Goal: Understand process/instructions

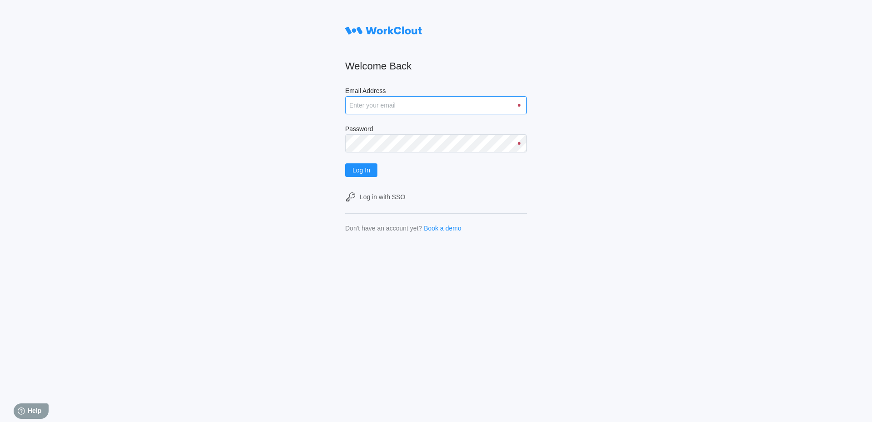
click at [366, 109] on input "Email Address" at bounding box center [436, 105] width 182 height 18
type input "anguyen@mailinator.com"
click at [345, 163] on button "Log In" at bounding box center [361, 170] width 32 height 14
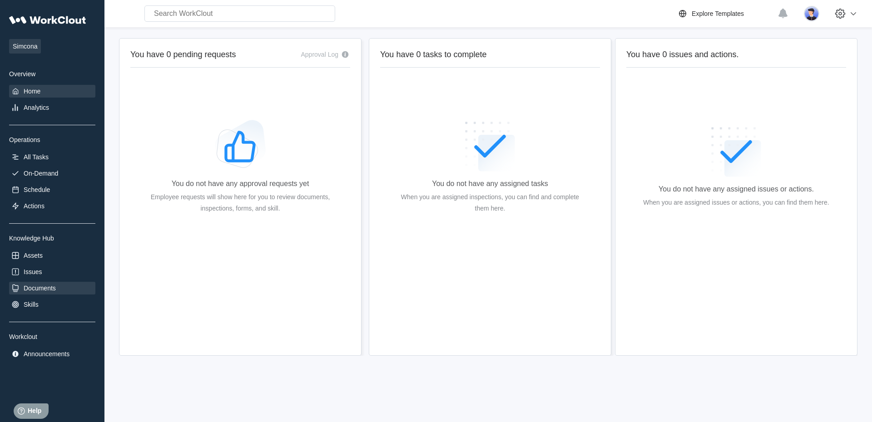
click at [50, 289] on div "Documents" at bounding box center [40, 288] width 32 height 7
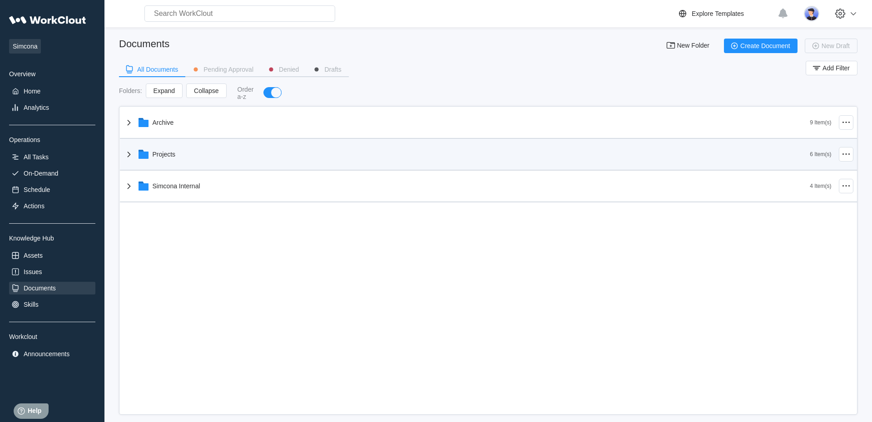
click at [159, 158] on div "Projects" at bounding box center [164, 154] width 23 height 7
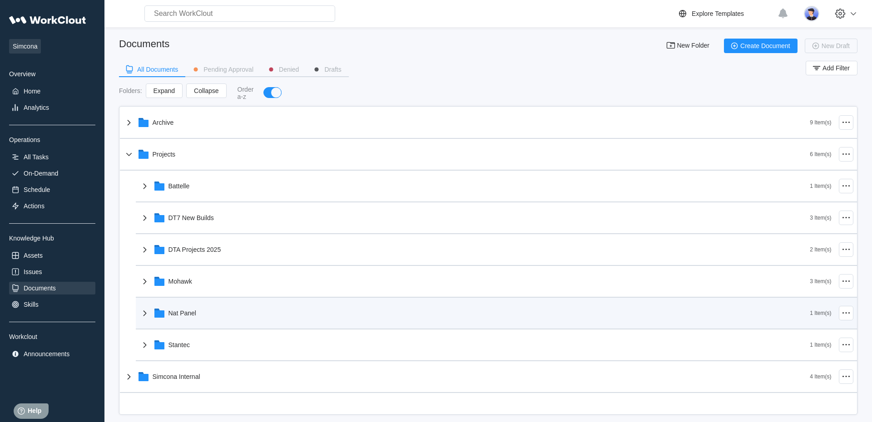
click at [179, 313] on div "Nat Panel" at bounding box center [182, 313] width 28 height 7
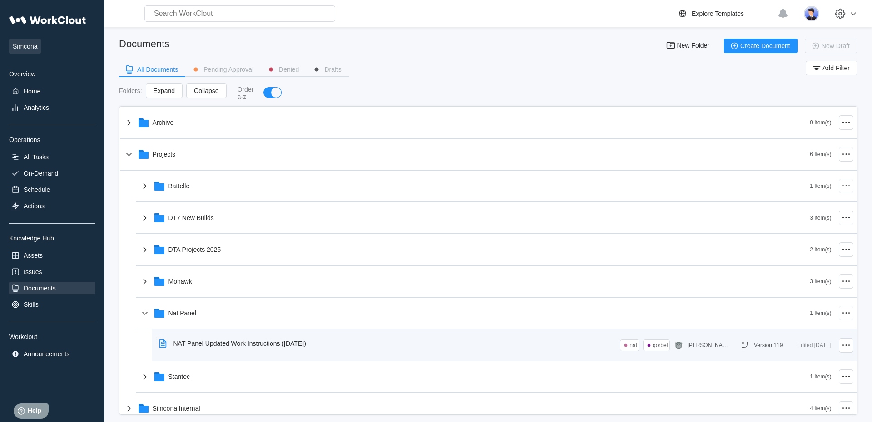
click at [181, 342] on div "NAT Panel Updated Work Instructions ([DATE])" at bounding box center [239, 343] width 133 height 7
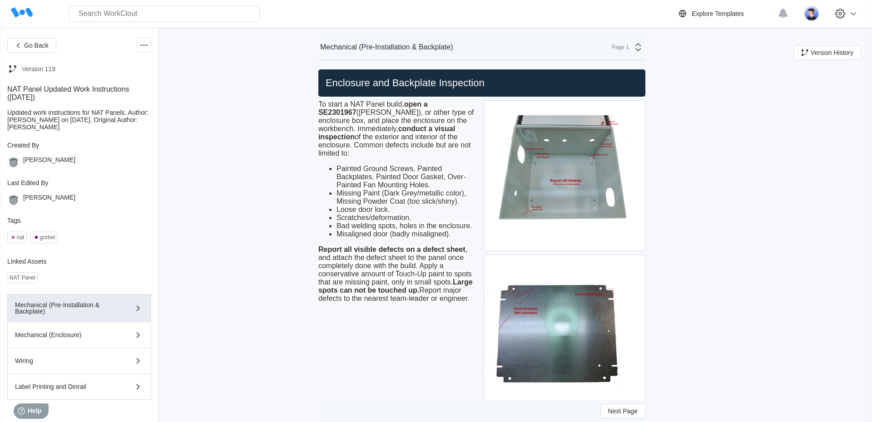
click at [324, 253] on strong "Report all visible defects on a defect sheet" at bounding box center [391, 250] width 147 height 8
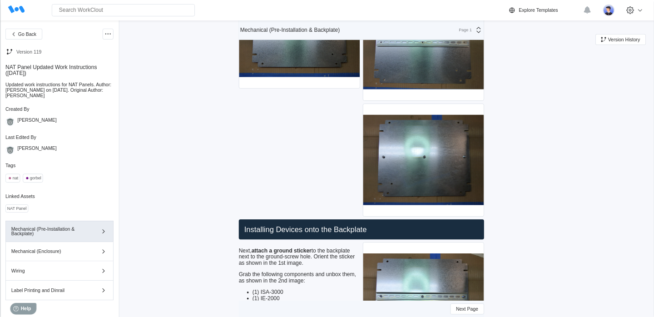
scroll to position [802, 0]
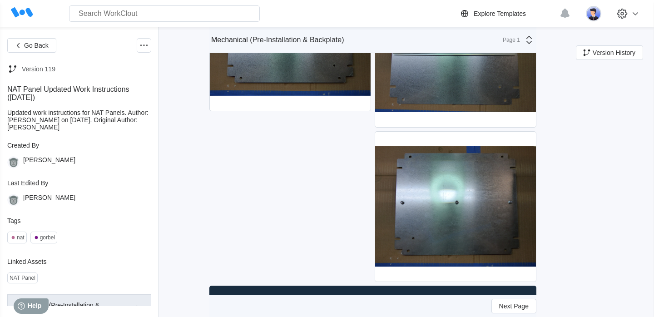
click at [360, 162] on div "Next, spray the backplate with isopropyl alcohol and wipe the surface of the ba…" at bounding box center [290, 52] width 162 height 463
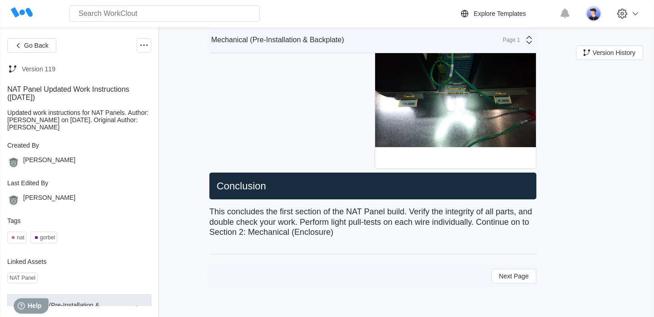
scroll to position [4240, 0]
drag, startPoint x: 360, startPoint y: 162, endPoint x: 283, endPoint y: 187, distance: 81.5
click at [283, 171] on div "Next, gather one (1) ABM2S-A-D adhesive cable tie mount. Place it directly abov…" at bounding box center [290, 16] width 162 height 309
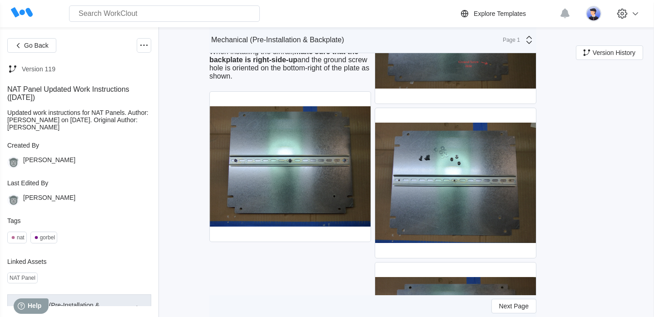
scroll to position [673, 0]
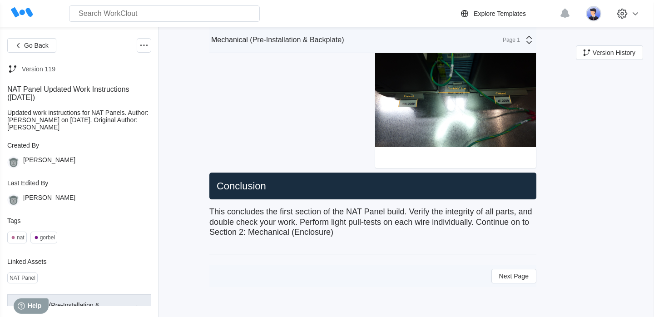
scroll to position [4293, 0]
click at [515, 278] on span "Next Page" at bounding box center [514, 276] width 30 height 6
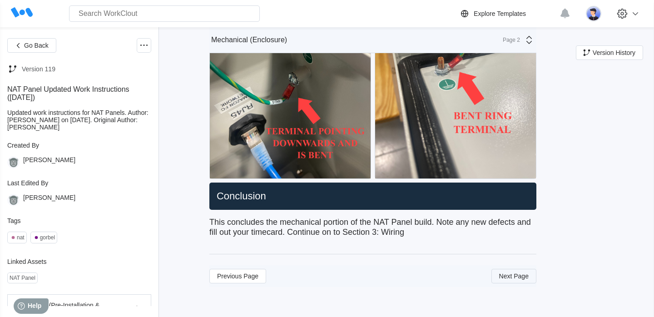
scroll to position [2609, 0]
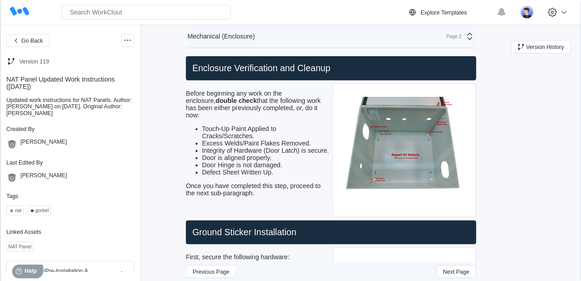
scroll to position [0, 0]
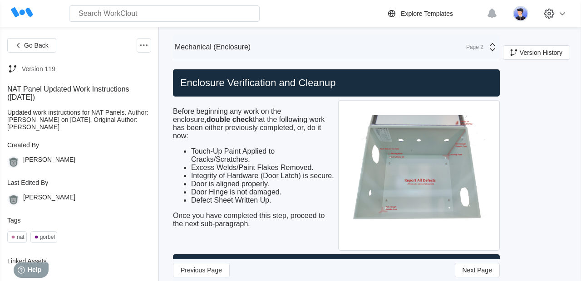
click at [391, 207] on img at bounding box center [419, 176] width 161 height 150
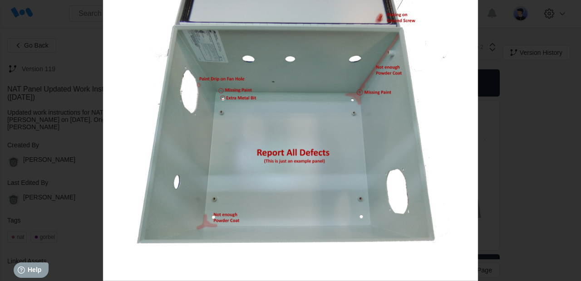
click at [546, 95] on div at bounding box center [290, 140] width 581 height 281
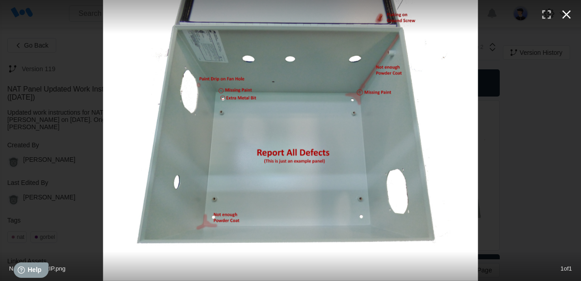
click at [569, 18] on icon "button" at bounding box center [566, 14] width 15 height 15
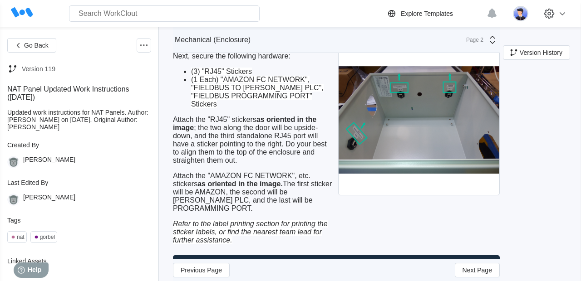
scroll to position [1080, 0]
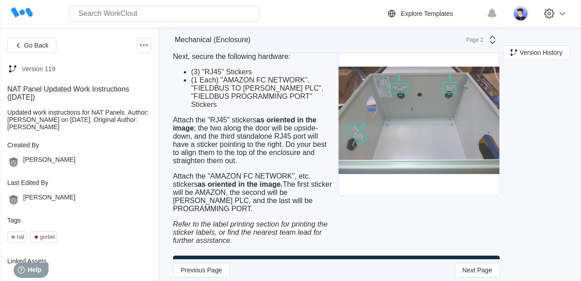
click at [416, 124] on img at bounding box center [419, 121] width 161 height 150
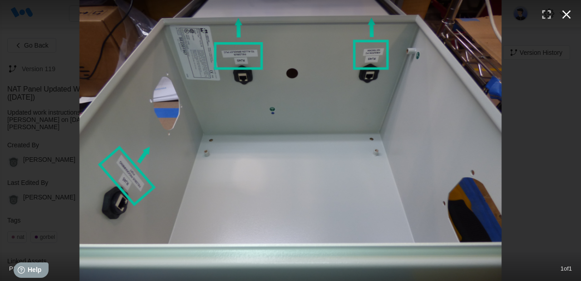
click at [570, 17] on icon "button" at bounding box center [566, 14] width 9 height 9
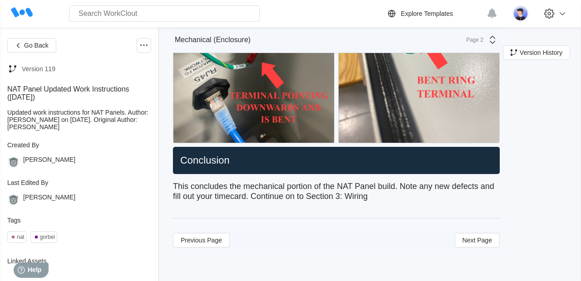
scroll to position [2703, 0]
click at [486, 238] on span "Next Page" at bounding box center [478, 240] width 30 height 6
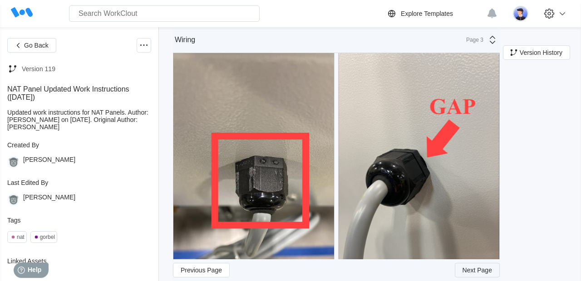
scroll to position [1544, 0]
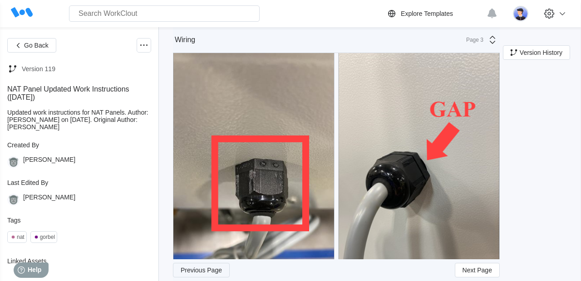
click at [210, 270] on span "Previous Page" at bounding box center [201, 270] width 41 height 6
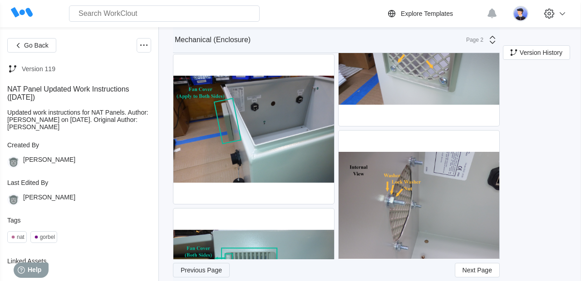
click at [210, 270] on span "Previous Page" at bounding box center [201, 270] width 41 height 6
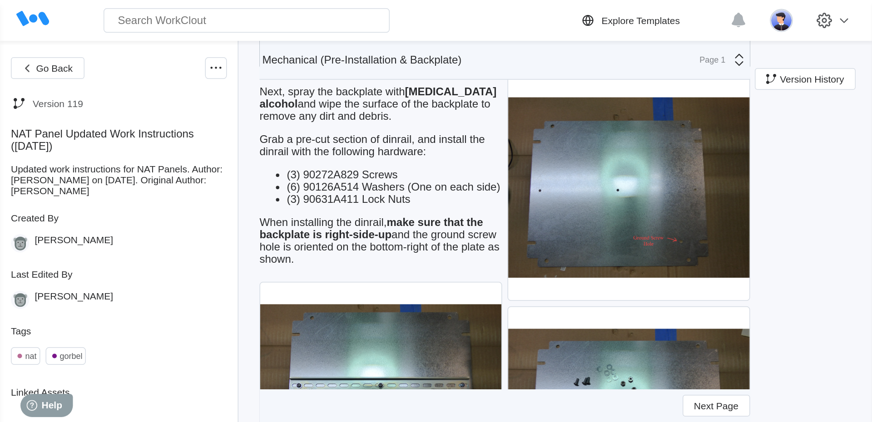
scroll to position [491, 0]
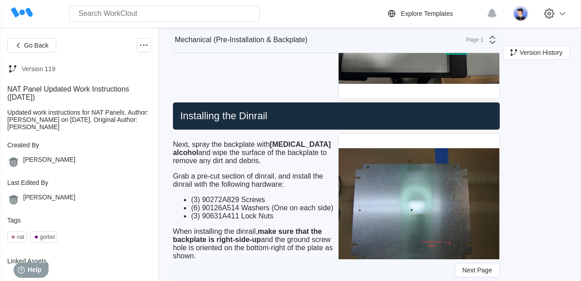
click at [304, 119] on h2 "Installing the Dinrail" at bounding box center [337, 116] width 320 height 13
click at [319, 109] on div "Installing the Dinrail" at bounding box center [336, 116] width 327 height 27
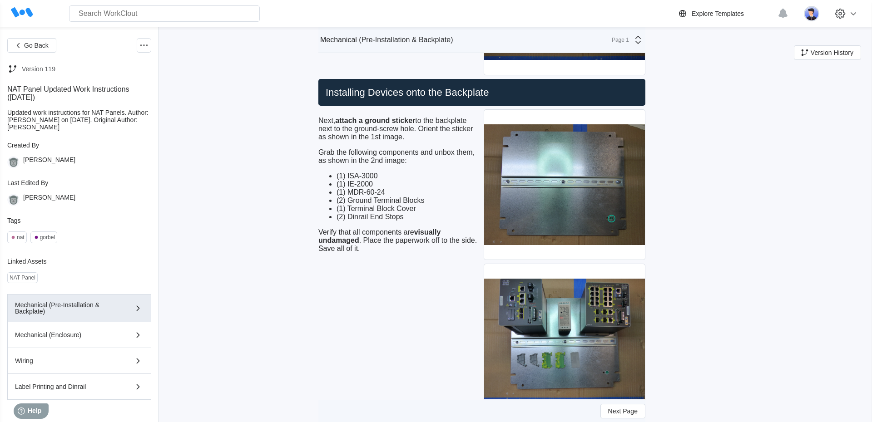
scroll to position [1035, 0]
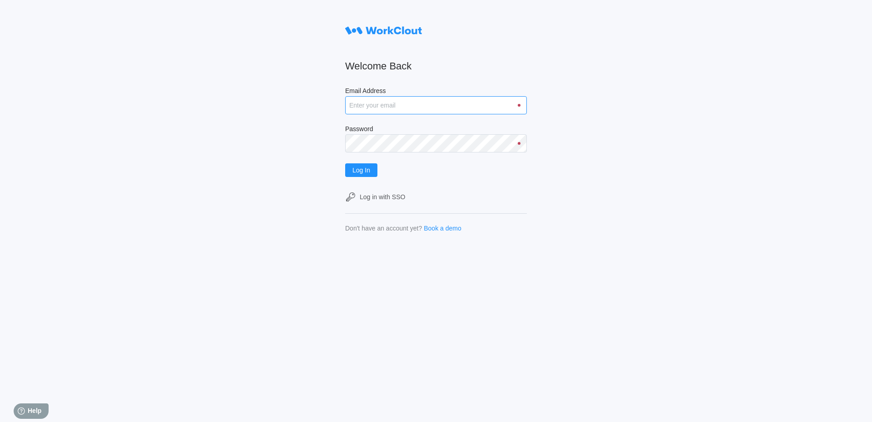
click at [366, 110] on input "Email Address" at bounding box center [436, 105] width 182 height 18
type input "anguyen@mailinator.com"
click at [345, 163] on button "Log In" at bounding box center [361, 170] width 32 height 14
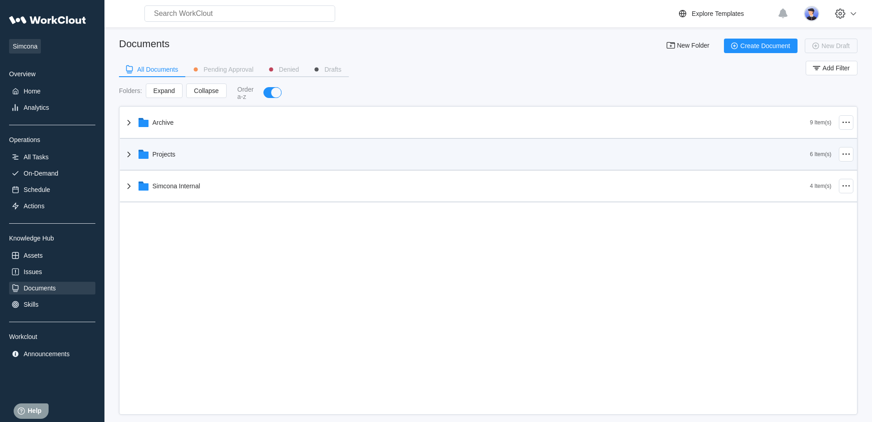
click at [167, 158] on div "Projects" at bounding box center [164, 154] width 23 height 7
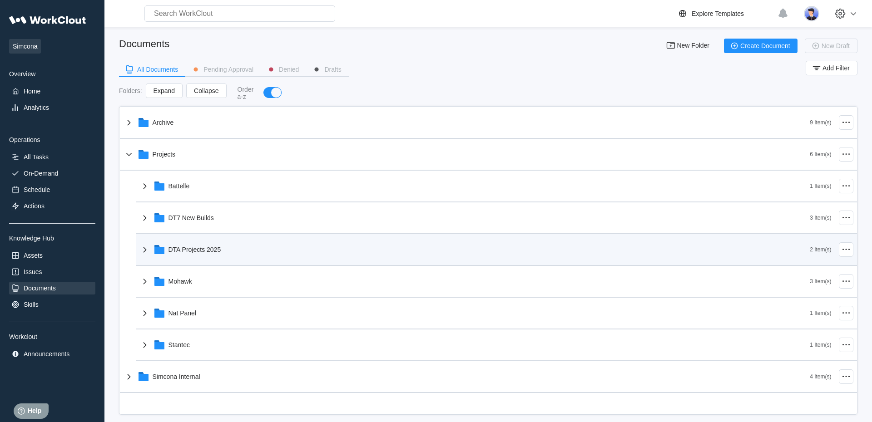
click at [197, 251] on div "DTA Projects 2025" at bounding box center [194, 249] width 53 height 7
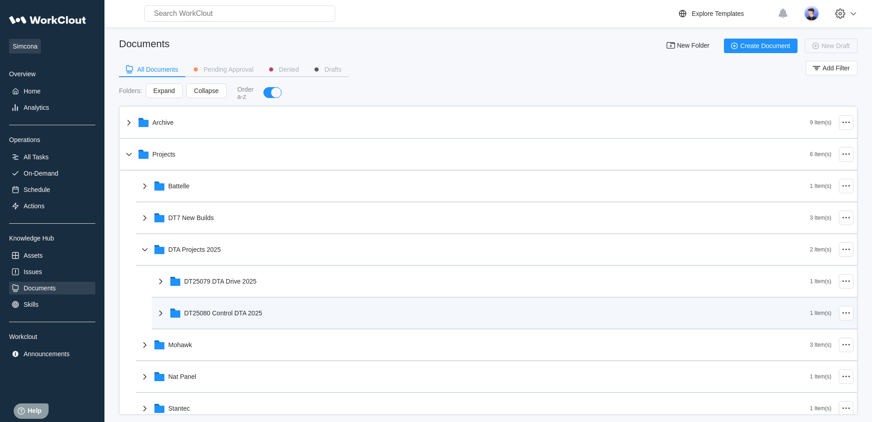
click at [206, 312] on div "DT25080 Control DTA 2025" at bounding box center [223, 313] width 78 height 7
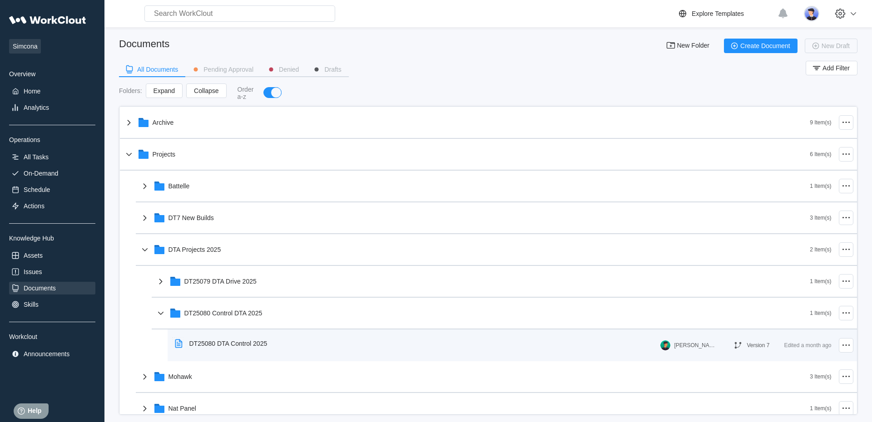
click at [235, 341] on div "DT25080 DTA Control 2025" at bounding box center [228, 343] width 78 height 7
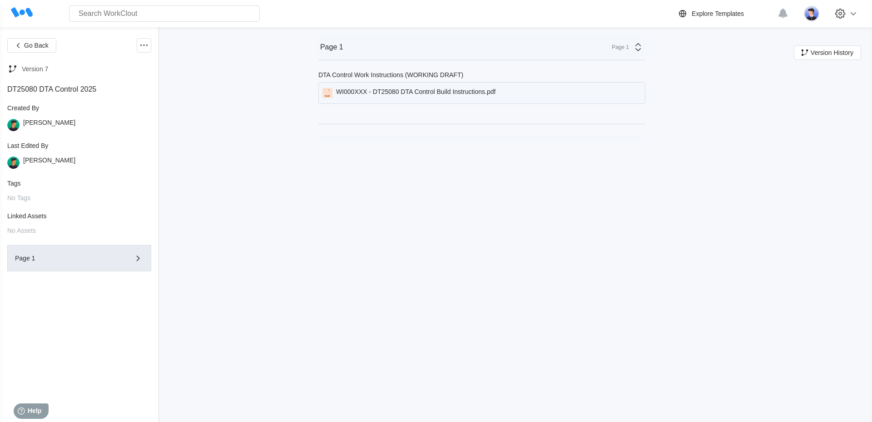
click at [369, 94] on div "WI000XXX - DT25080 DTA Control Build Instructions.pdf" at bounding box center [415, 93] width 159 height 10
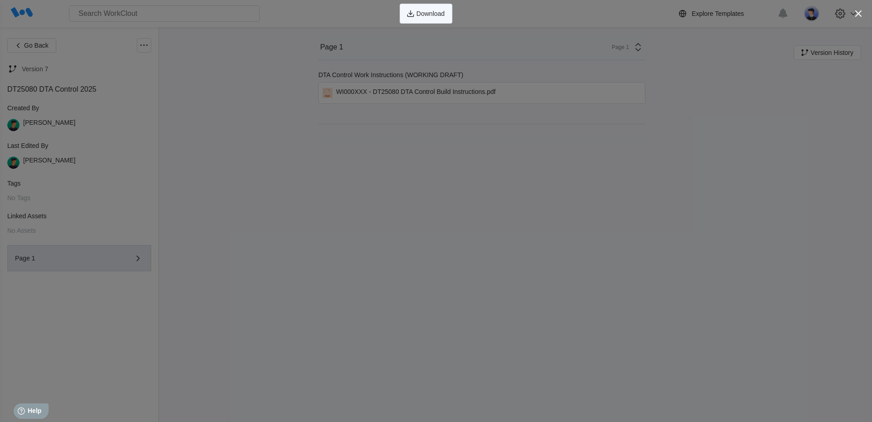
click at [429, 14] on span "Download" at bounding box center [430, 13] width 28 height 6
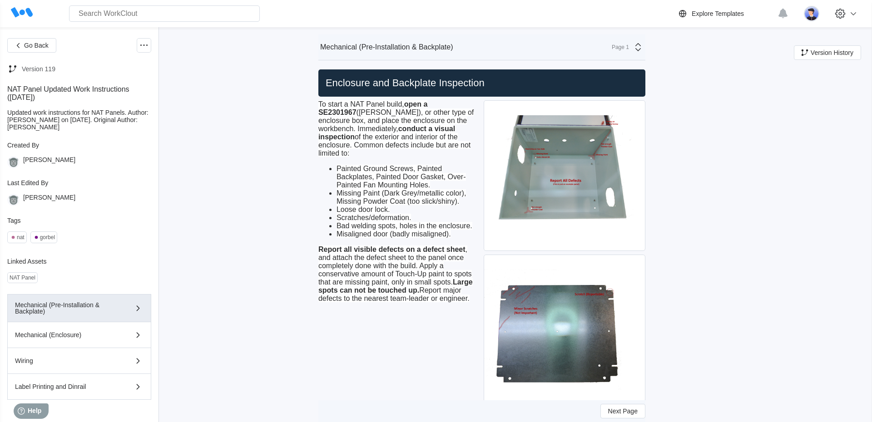
drag, startPoint x: 328, startPoint y: 234, endPoint x: 700, endPoint y: 376, distance: 398.2
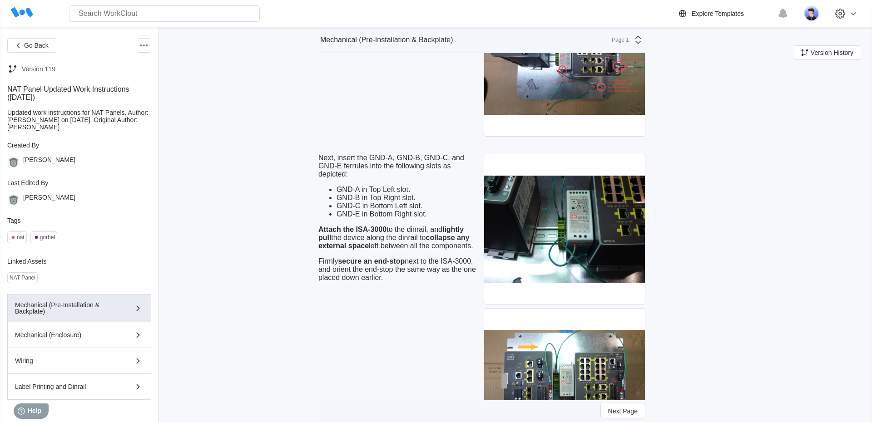
scroll to position [3028, 0]
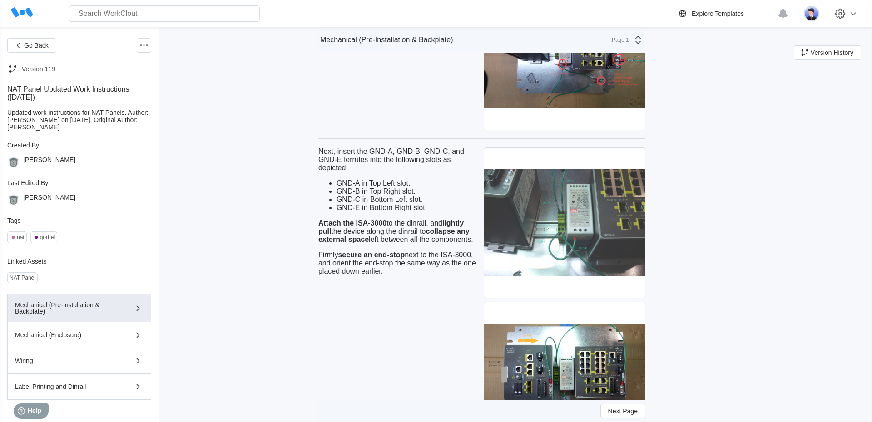
click at [567, 236] on img at bounding box center [564, 223] width 161 height 150
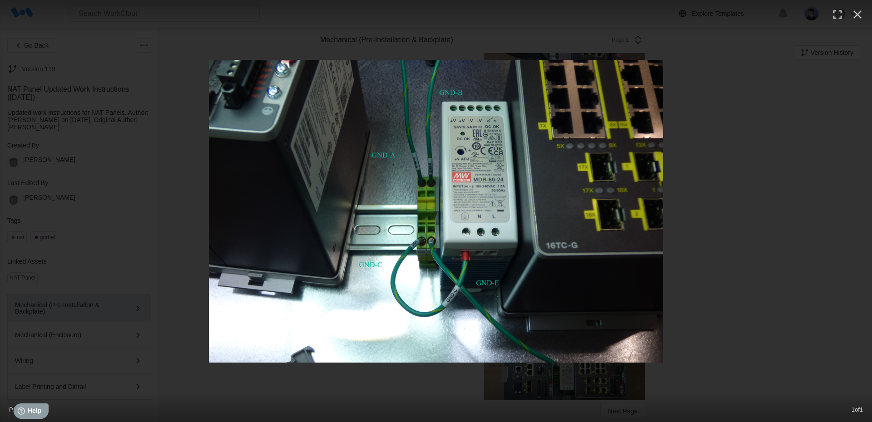
click at [779, 260] on div at bounding box center [436, 211] width 872 height 303
click at [733, 291] on div at bounding box center [436, 211] width 872 height 303
click at [854, 22] on button "button" at bounding box center [857, 15] width 20 height 20
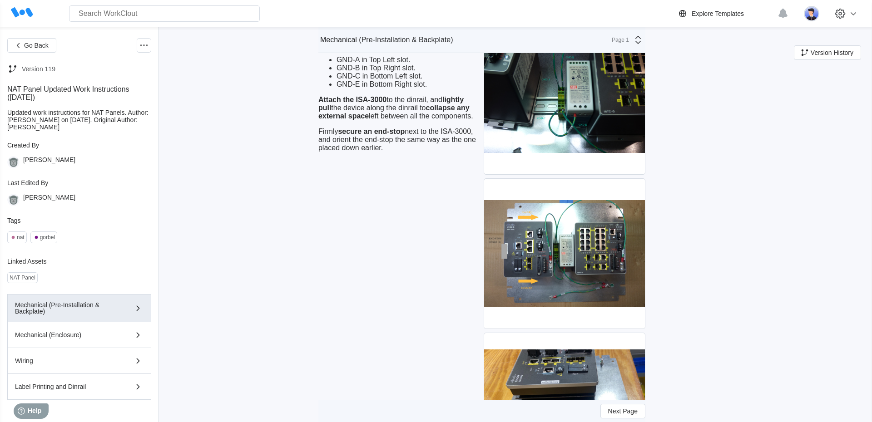
scroll to position [3168, 0]
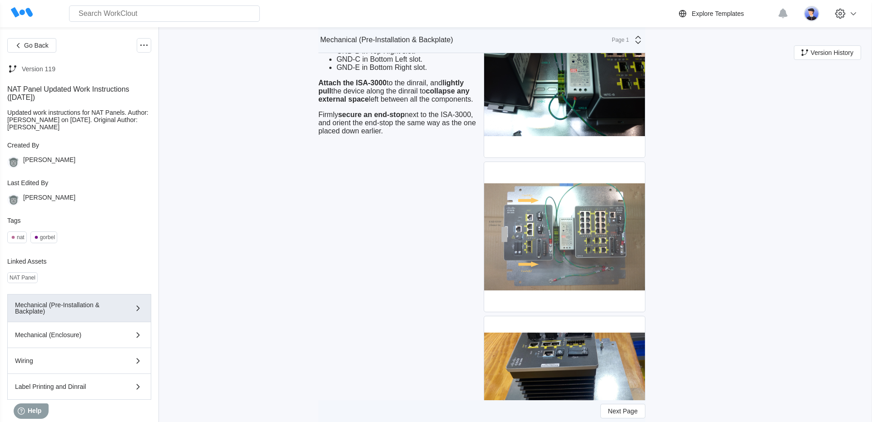
click at [596, 260] on img at bounding box center [564, 237] width 161 height 150
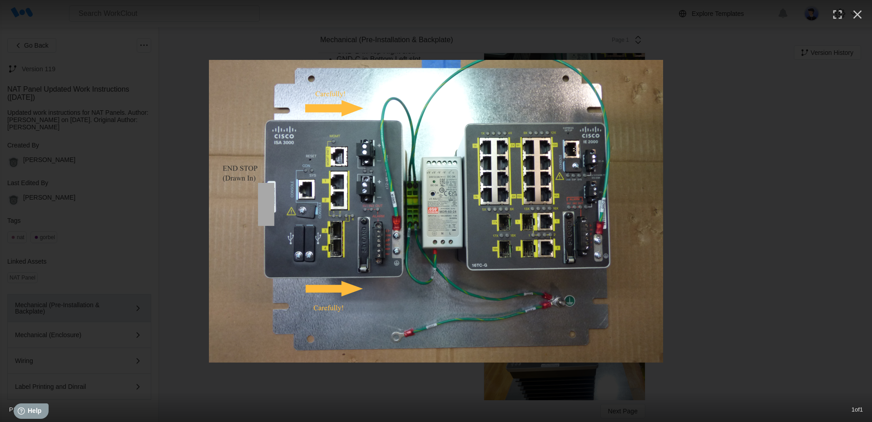
click at [816, 318] on div at bounding box center [436, 211] width 872 height 303
click at [854, 24] on button "button" at bounding box center [857, 15] width 20 height 20
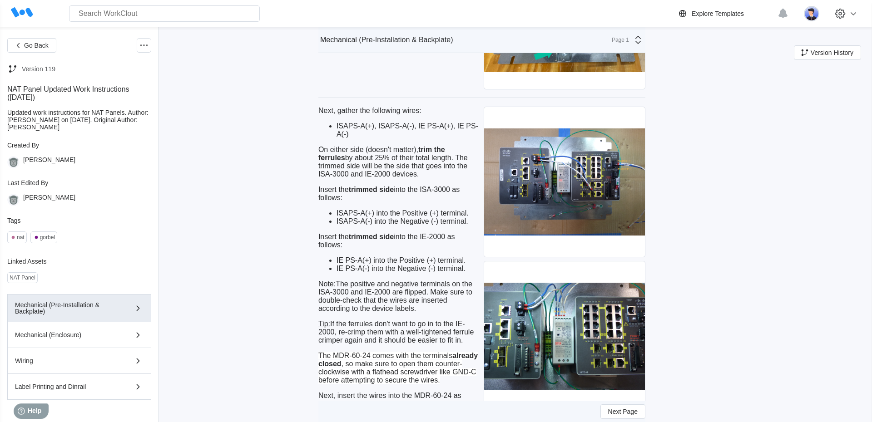
scroll to position [3550, 0]
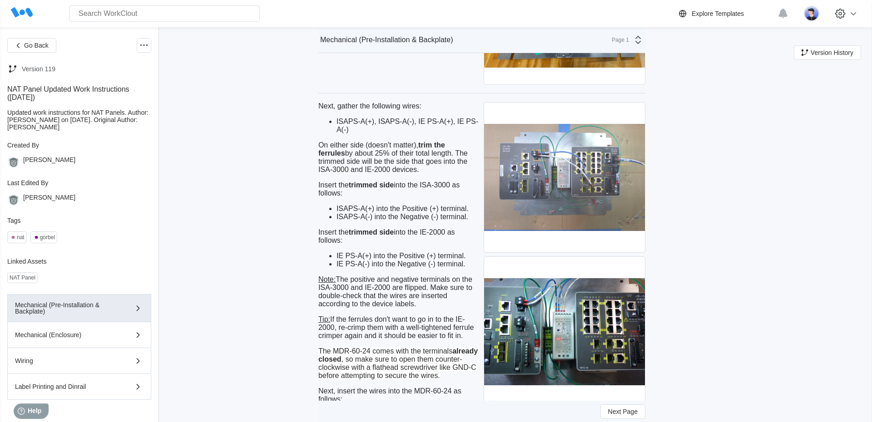
click at [621, 192] on img at bounding box center [564, 178] width 161 height 150
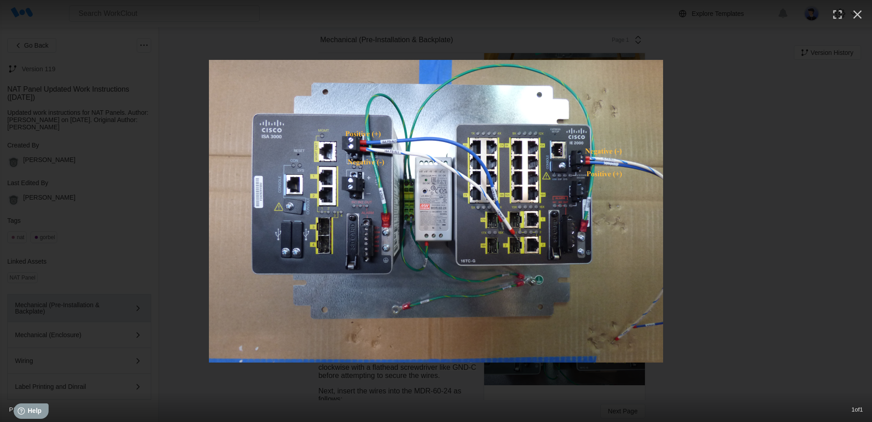
click at [862, 17] on icon "button" at bounding box center [857, 14] width 15 height 15
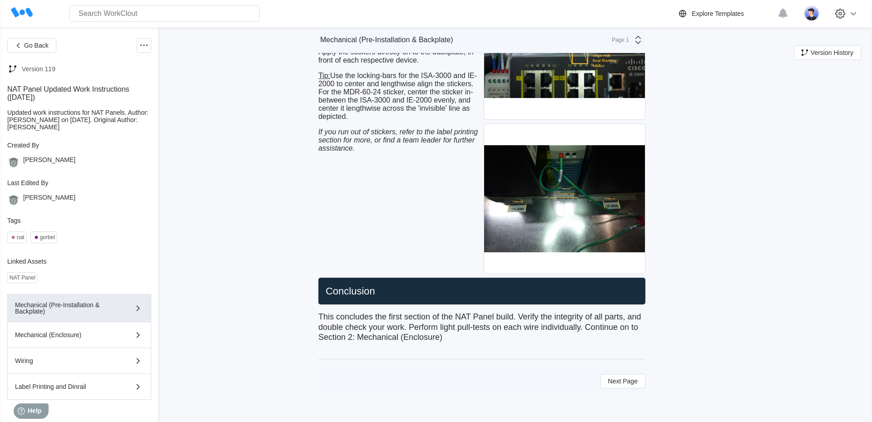
scroll to position [4182, 0]
click at [633, 381] on span "Next Page" at bounding box center [623, 381] width 30 height 6
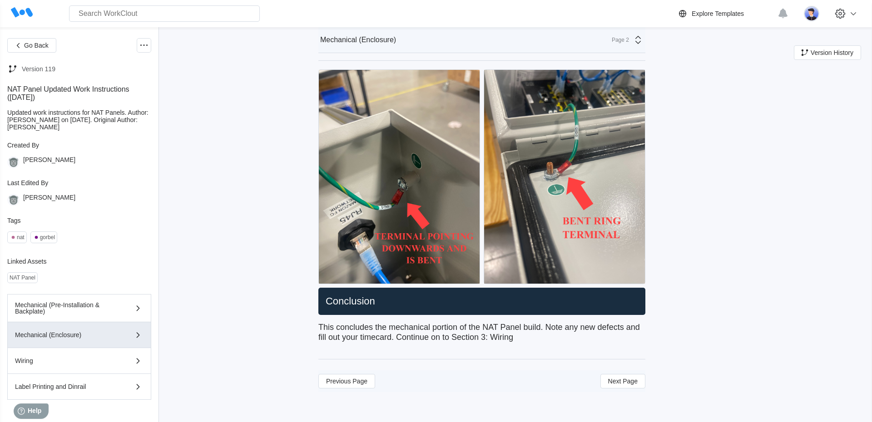
scroll to position [2556, 0]
click at [628, 380] on span "Next Page" at bounding box center [623, 381] width 30 height 6
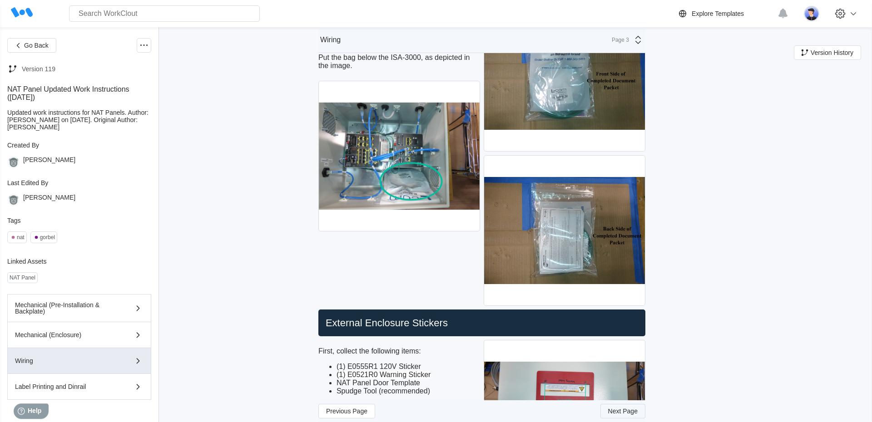
scroll to position [3862, 0]
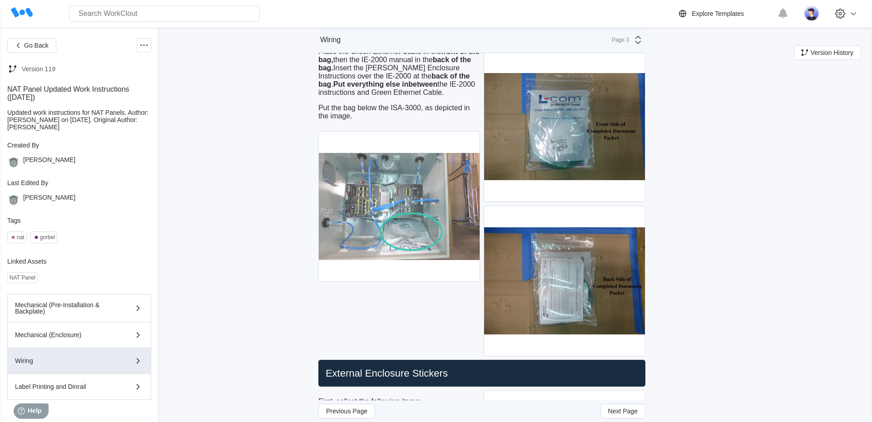
click at [352, 273] on img at bounding box center [399, 207] width 161 height 150
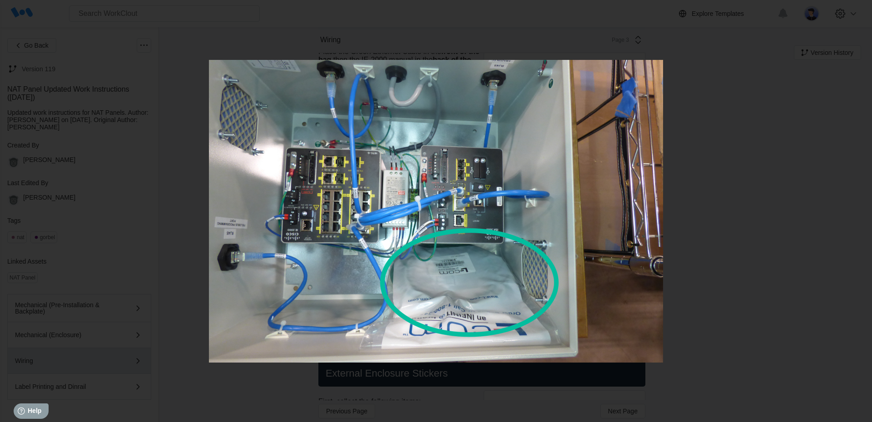
click at [802, 96] on div at bounding box center [436, 211] width 872 height 303
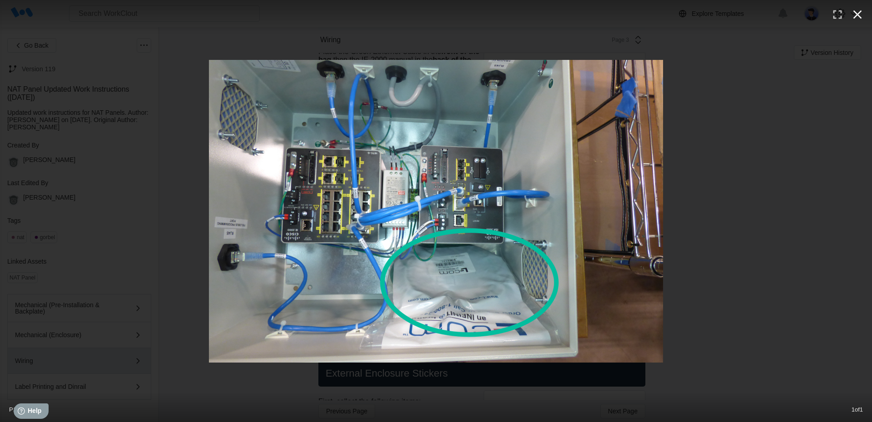
click at [853, 17] on icon "button" at bounding box center [857, 14] width 15 height 15
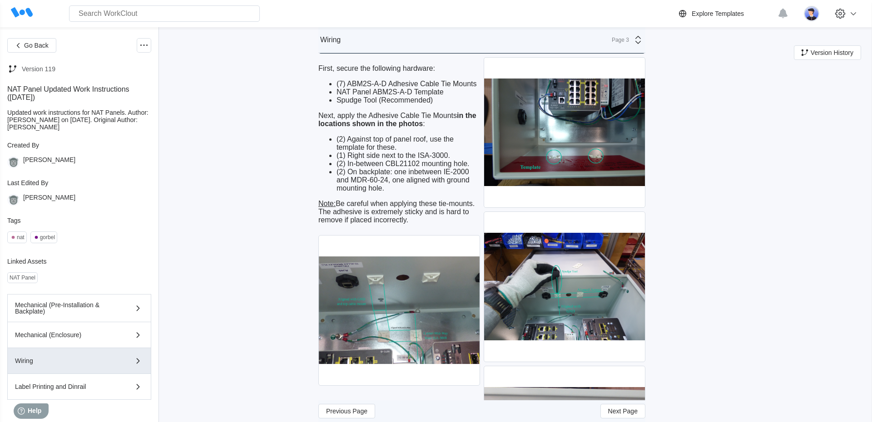
scroll to position [414, 0]
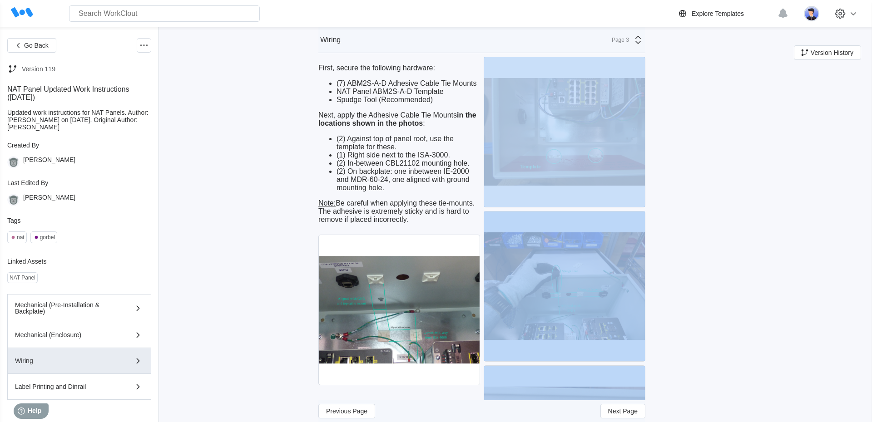
click at [572, 136] on img at bounding box center [564, 132] width 161 height 150
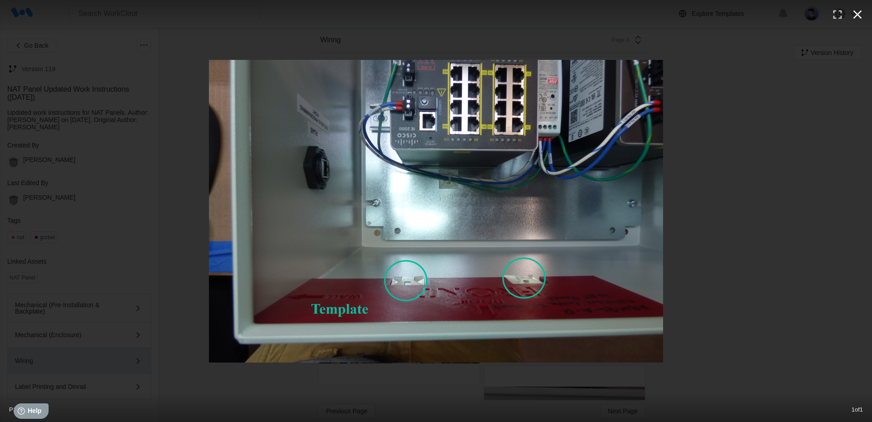
click at [857, 16] on icon "button" at bounding box center [857, 14] width 15 height 15
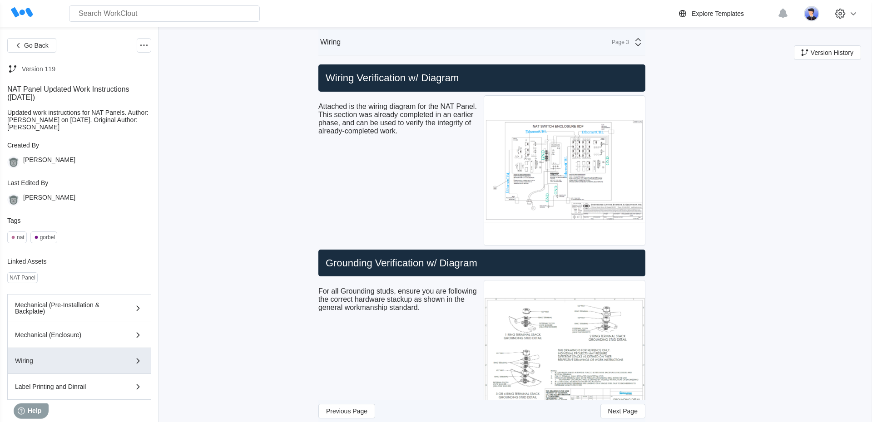
scroll to position [0, 0]
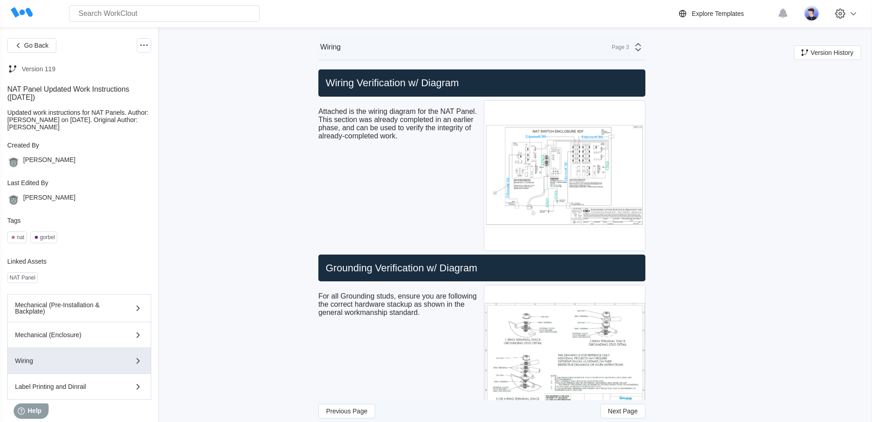
click at [635, 42] on icon at bounding box center [637, 47] width 11 height 11
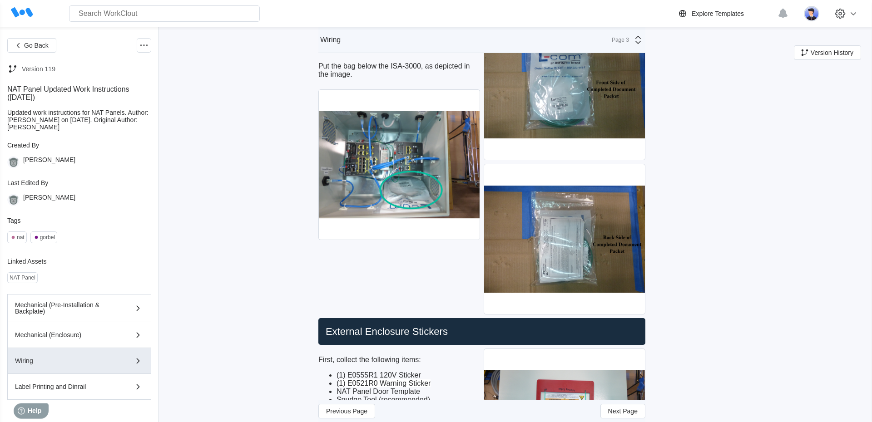
scroll to position [4008, 0]
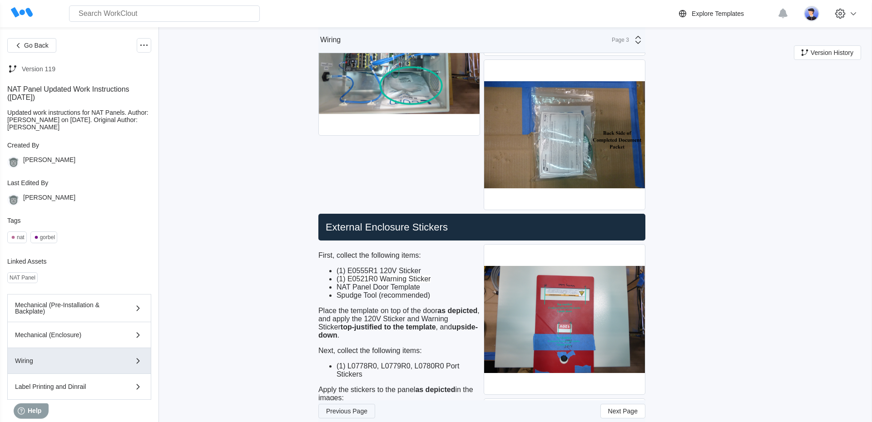
click at [360, 408] on span "Previous Page" at bounding box center [346, 411] width 41 height 6
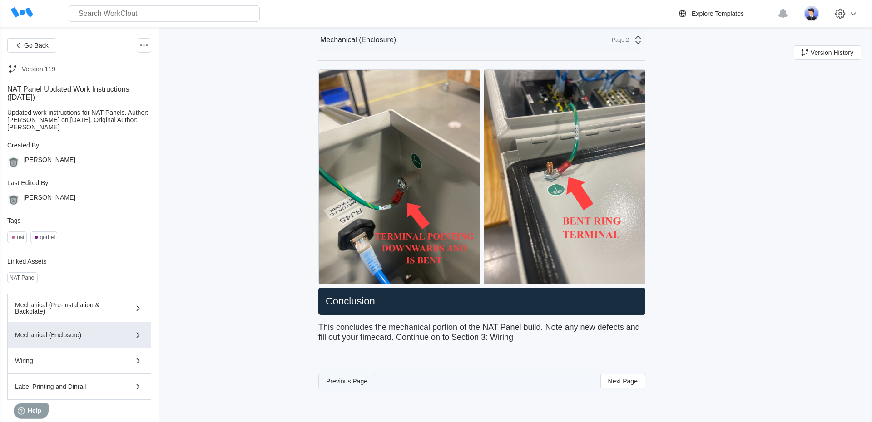
scroll to position [2491, 0]
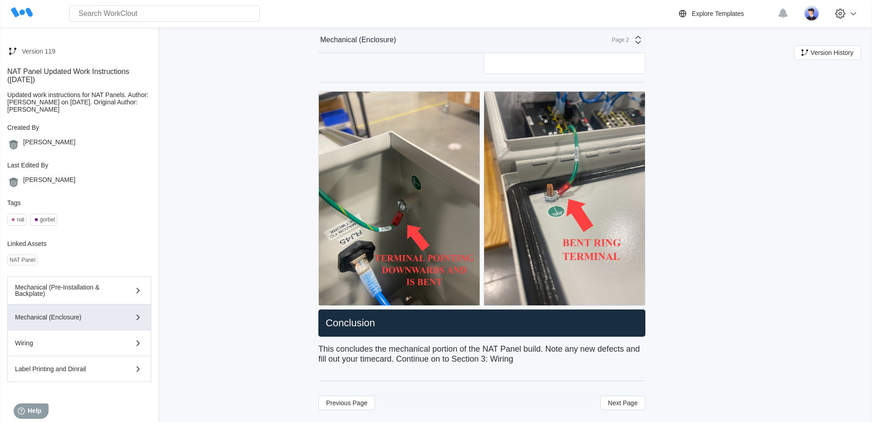
scroll to position [22, 0]
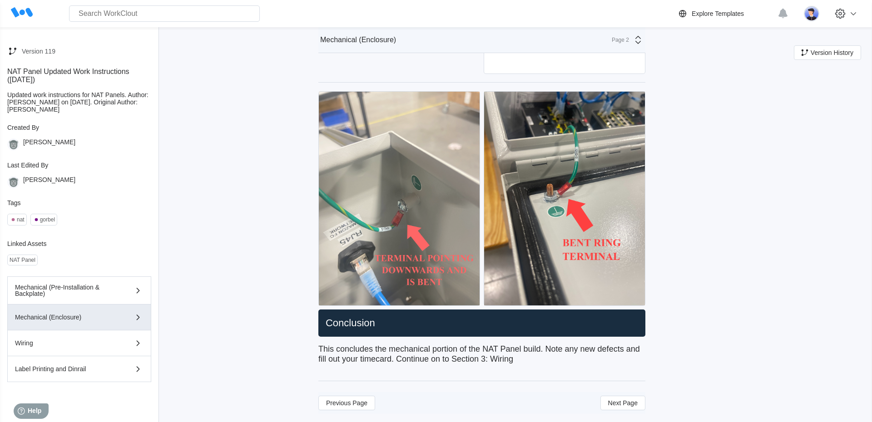
click at [372, 257] on img at bounding box center [399, 199] width 161 height 214
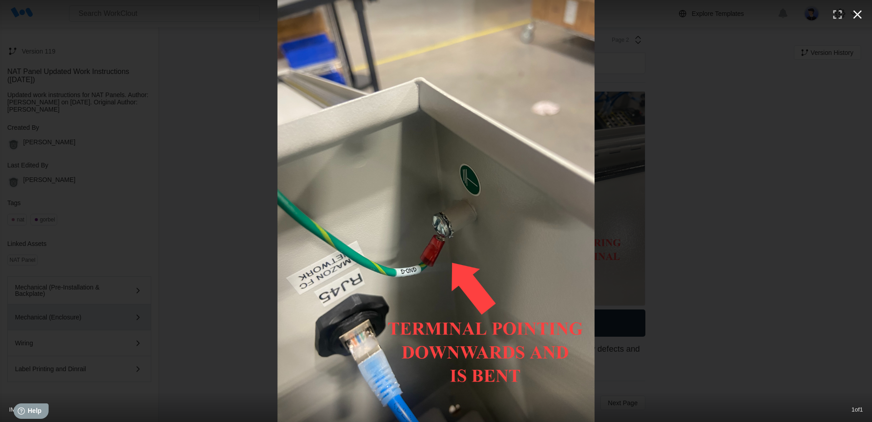
click at [863, 20] on icon "button" at bounding box center [857, 14] width 15 height 15
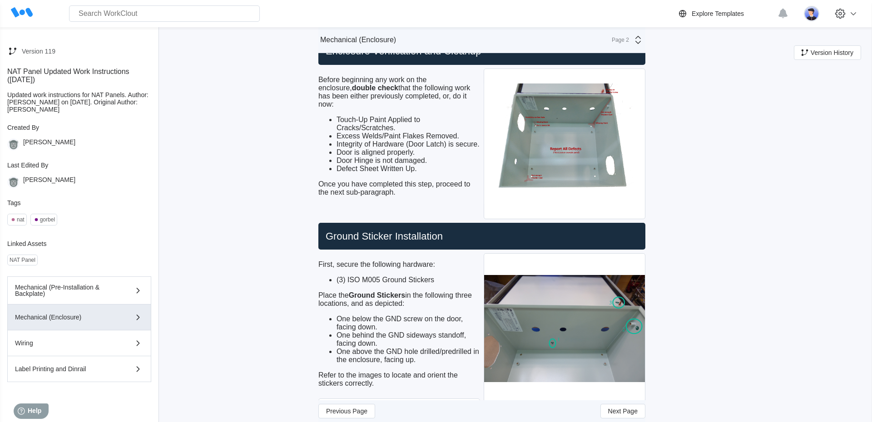
scroll to position [13, 0]
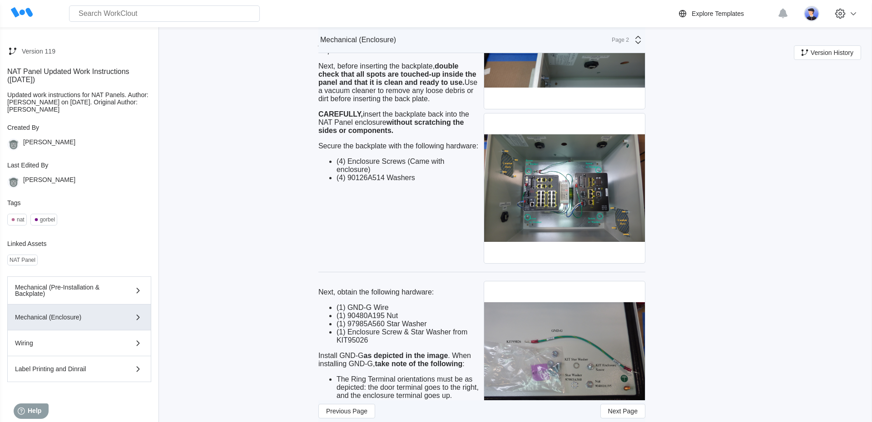
scroll to position [2005, 0]
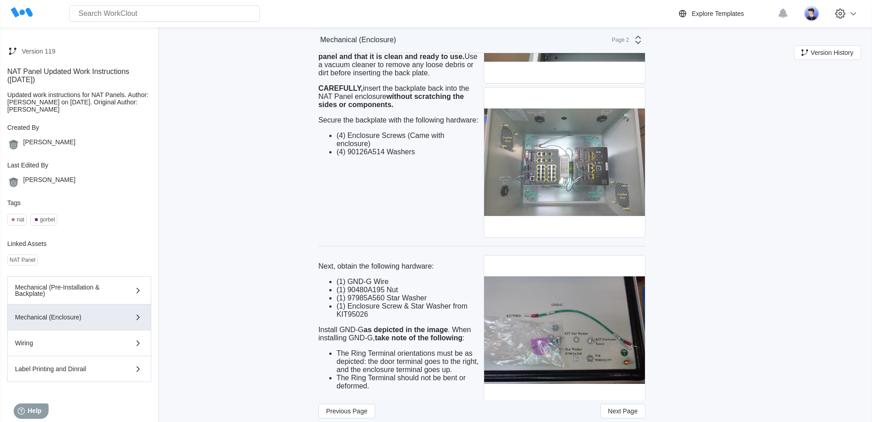
click at [586, 176] on img at bounding box center [564, 163] width 161 height 150
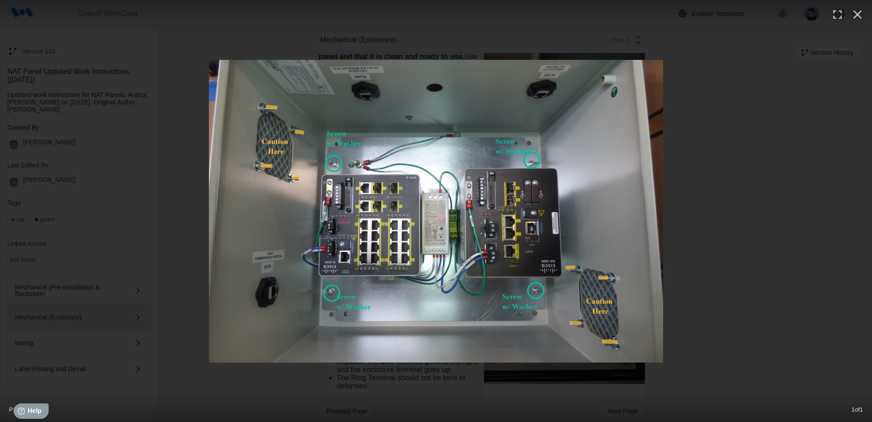
scroll to position [22, 0]
click at [586, 176] on img at bounding box center [436, 211] width 454 height 303
click at [805, 182] on div at bounding box center [436, 211] width 872 height 303
drag, startPoint x: 805, startPoint y: 182, endPoint x: 871, endPoint y: 67, distance: 132.8
click at [871, 67] on div at bounding box center [436, 211] width 872 height 303
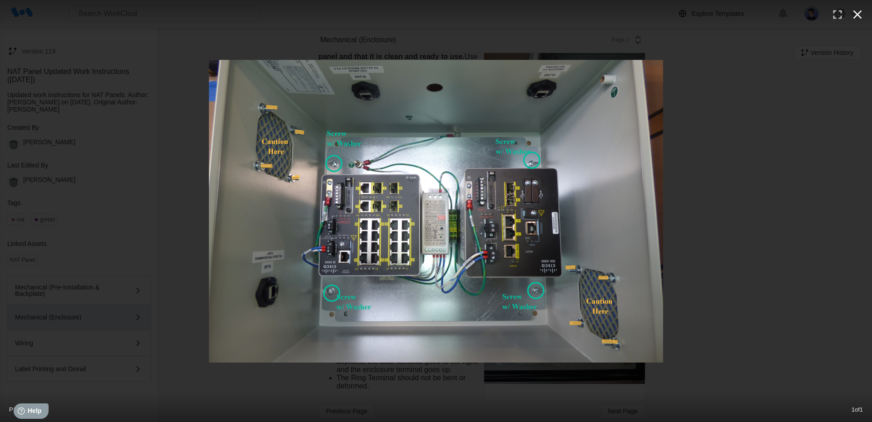
click at [854, 17] on icon "button" at bounding box center [857, 14] width 9 height 9
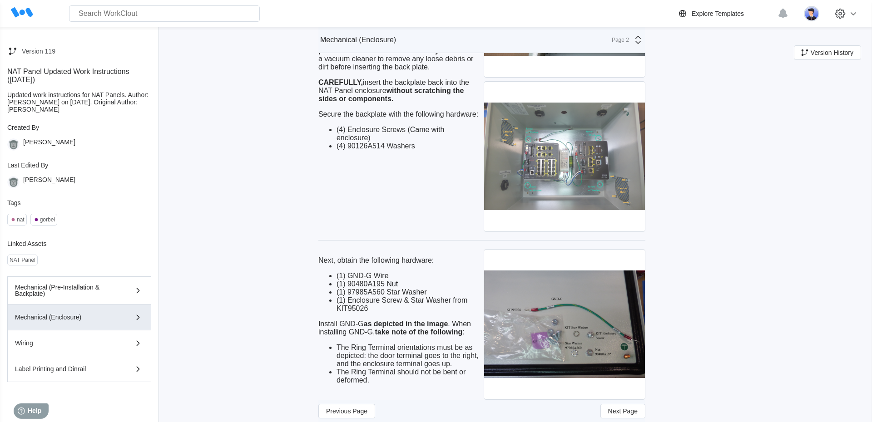
scroll to position [2013, 0]
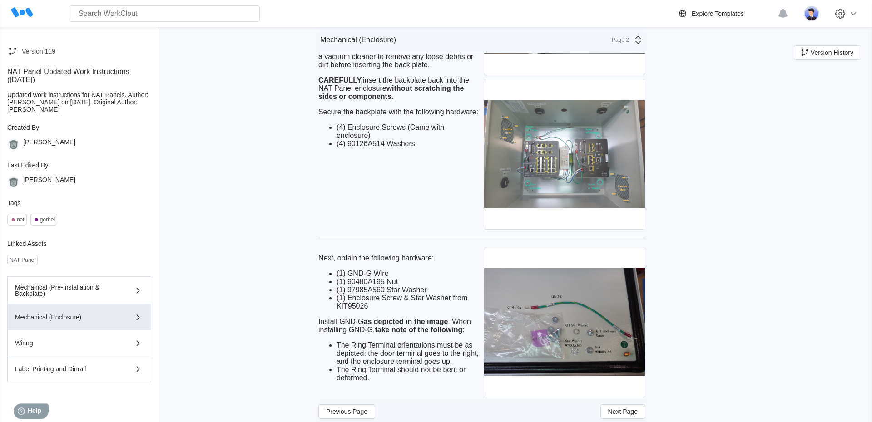
click at [594, 229] on img at bounding box center [564, 154] width 161 height 150
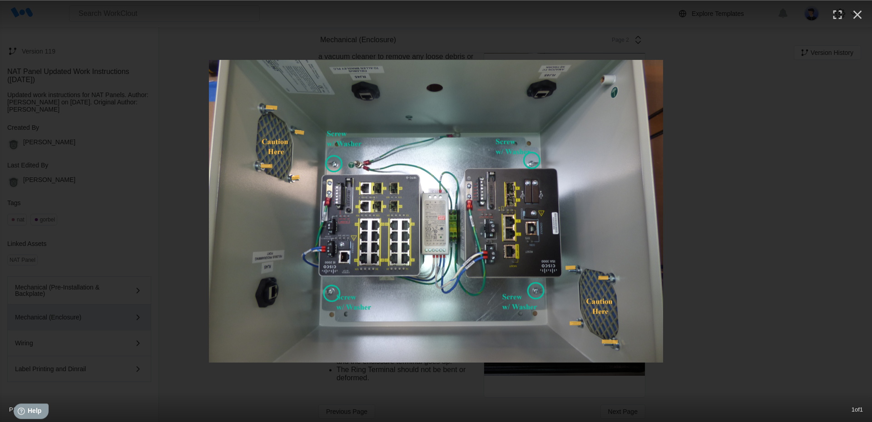
scroll to position [22, 0]
click at [578, 211] on img at bounding box center [436, 211] width 454 height 303
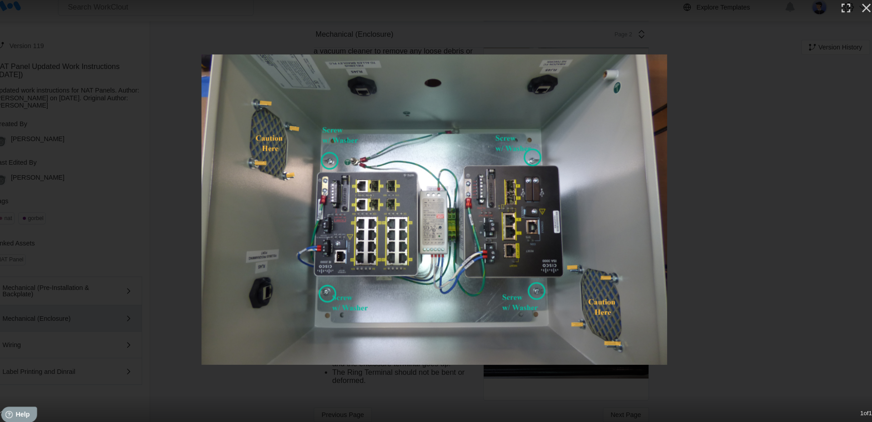
click at [760, 258] on div at bounding box center [436, 211] width 872 height 303
click at [850, 16] on icon "button" at bounding box center [857, 14] width 15 height 15
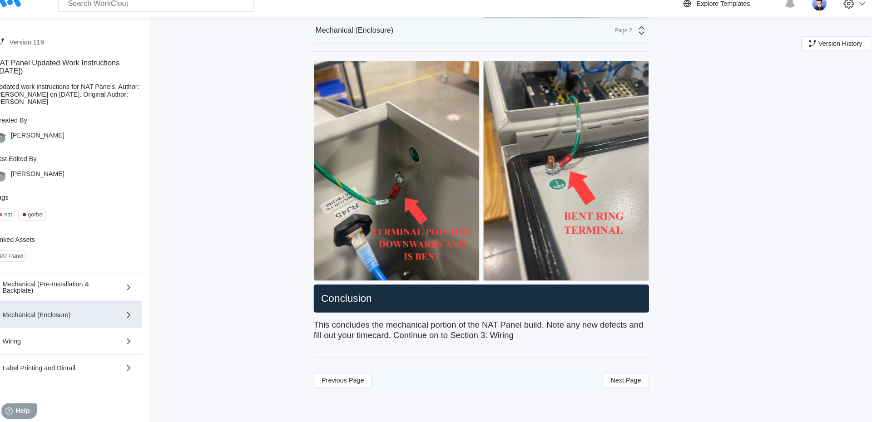
scroll to position [2556, 0]
click at [608, 380] on span "Next Page" at bounding box center [623, 381] width 30 height 6
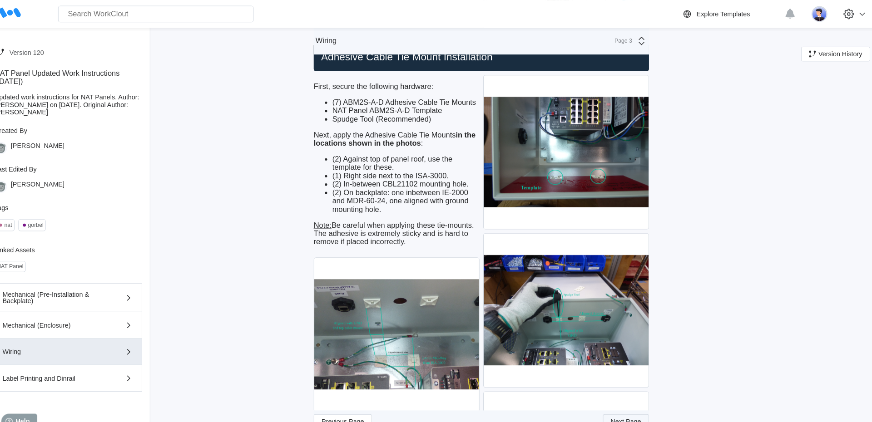
scroll to position [392, 0]
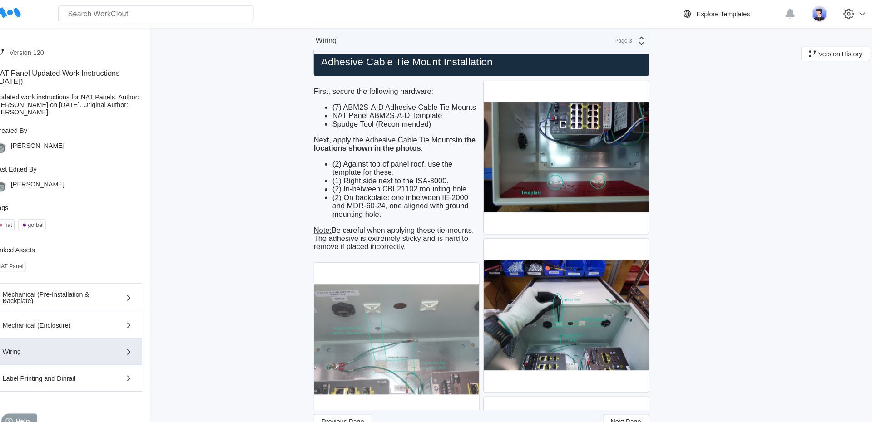
click at [358, 314] on img at bounding box center [399, 331] width 161 height 150
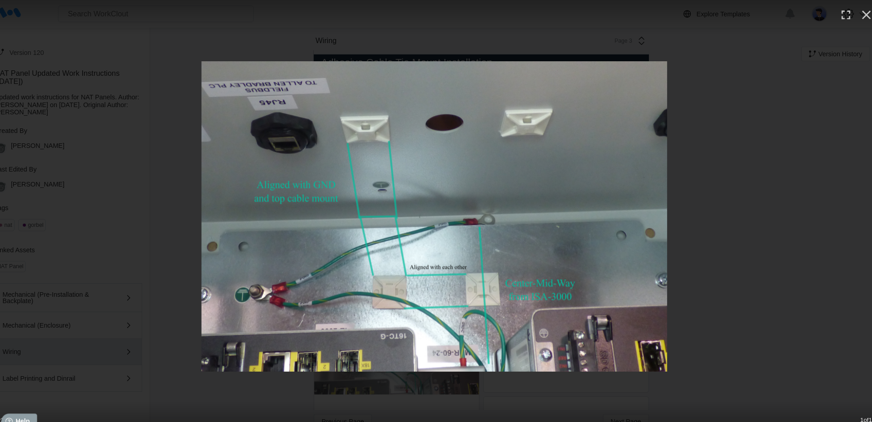
scroll to position [22, 0]
click at [95, 269] on div at bounding box center [436, 211] width 872 height 303
click at [854, 14] on icon "button" at bounding box center [857, 14] width 15 height 15
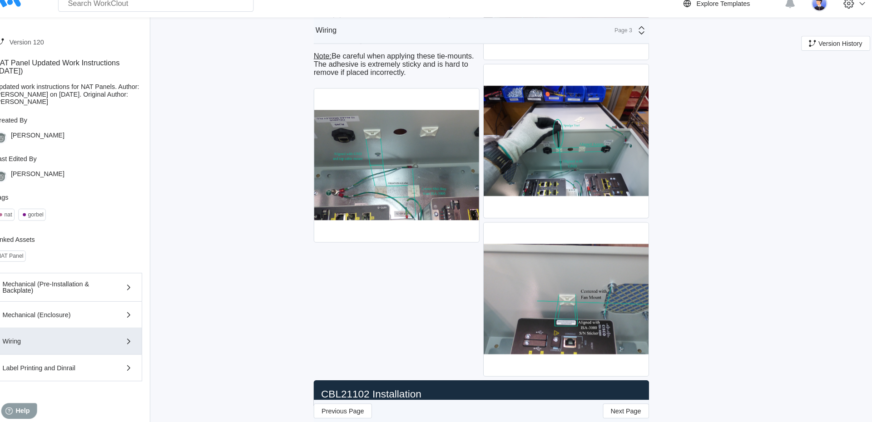
scroll to position [610, 0]
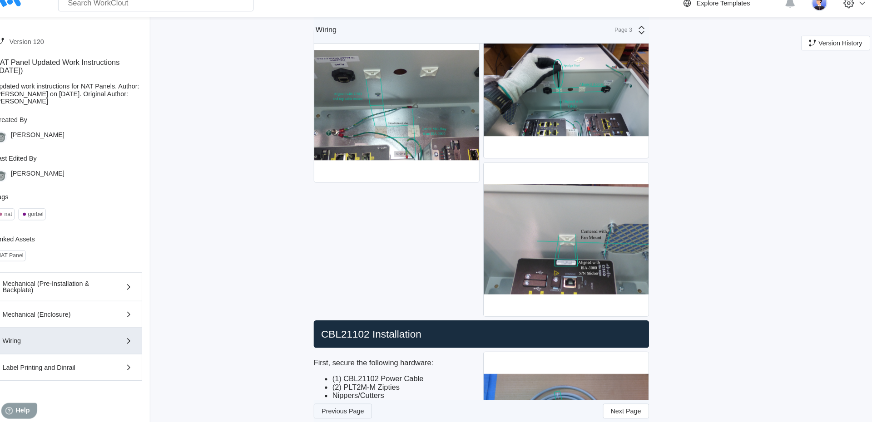
click at [335, 414] on span "Previous Page" at bounding box center [346, 411] width 41 height 6
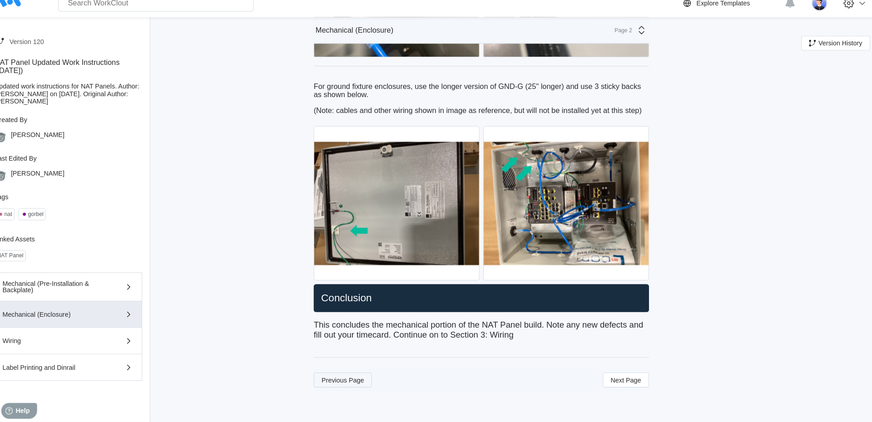
scroll to position [3038, 0]
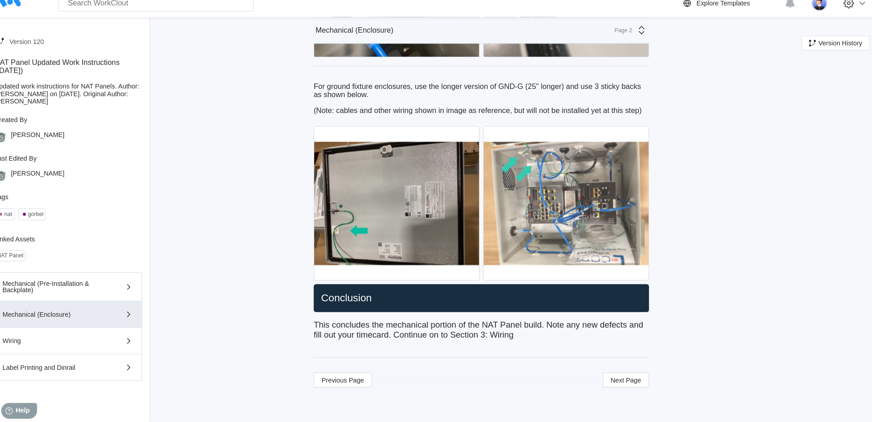
click at [555, 226] on img at bounding box center [564, 209] width 161 height 150
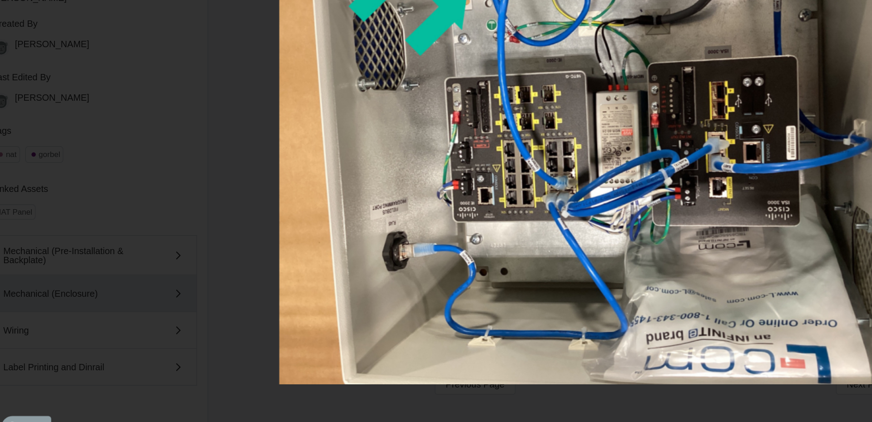
scroll to position [3012, 0]
click at [210, 312] on img at bounding box center [436, 211] width 454 height 340
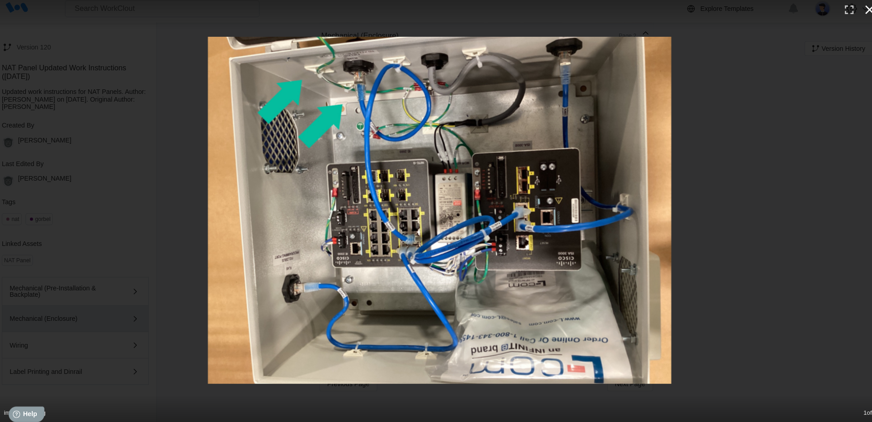
click at [850, 15] on icon "button" at bounding box center [857, 14] width 15 height 15
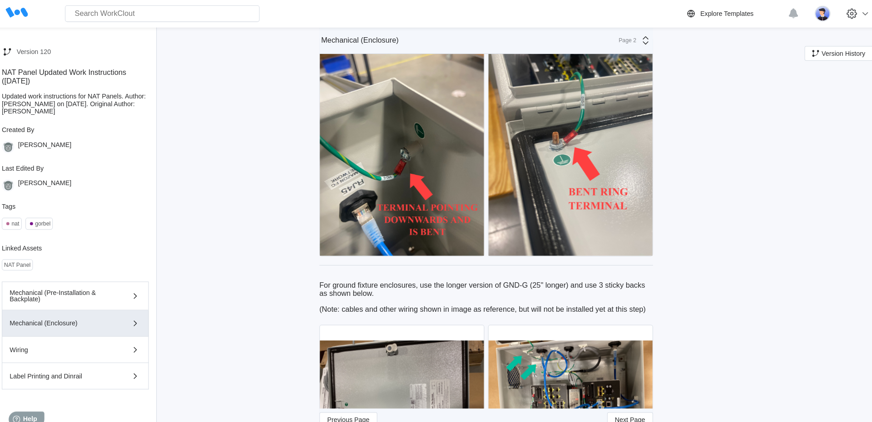
scroll to position [2735, 0]
